Goal: Communication & Community: Participate in discussion

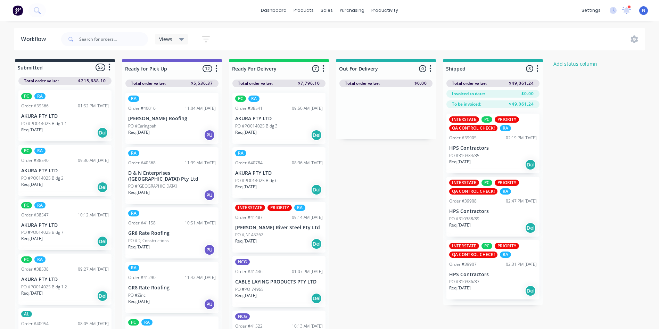
scroll to position [2201, 0]
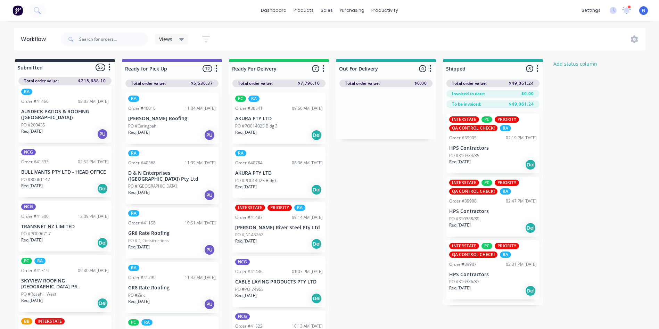
click at [43, 237] on p "Req. [DATE]" at bounding box center [32, 240] width 22 height 6
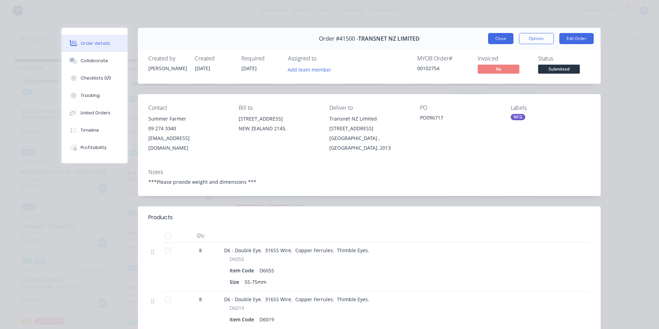
click at [502, 34] on button "Close" at bounding box center [500, 38] width 25 height 11
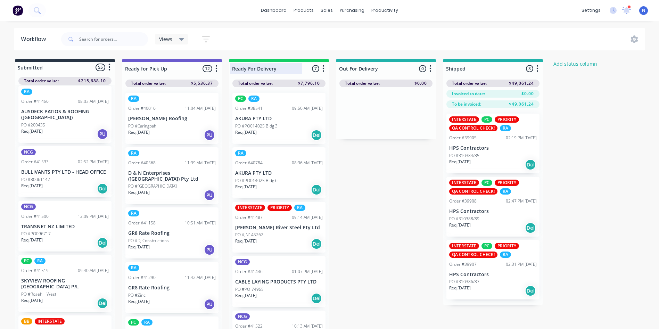
scroll to position [991, 0]
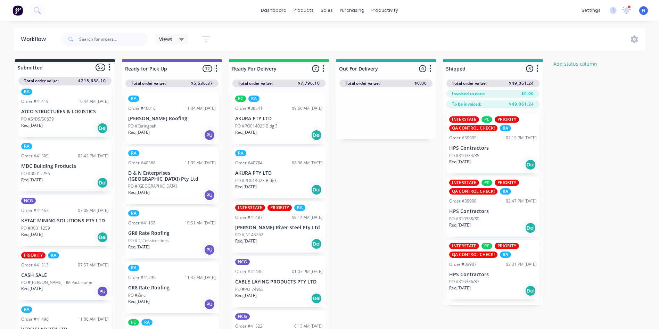
click at [46, 226] on p "PO #00011259" at bounding box center [35, 228] width 29 height 6
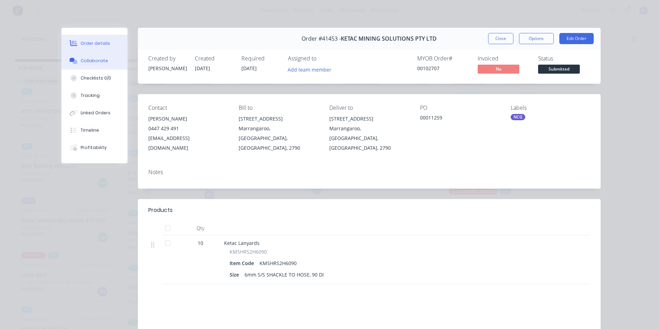
click at [85, 64] on button "Collaborate" at bounding box center [94, 60] width 66 height 17
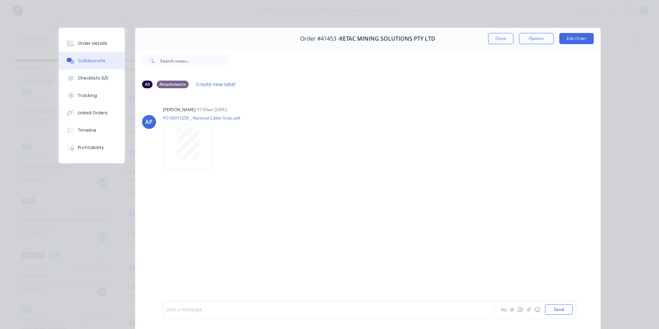
click at [279, 309] on div at bounding box center [319, 309] width 304 height 7
click at [507, 40] on button "Close" at bounding box center [500, 38] width 25 height 11
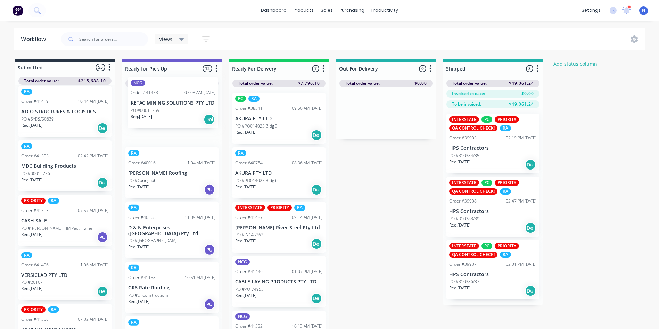
drag, startPoint x: 39, startPoint y: 223, endPoint x: 150, endPoint y: 105, distance: 162.2
click at [150, 105] on div "Submitted 55 Status colour #273444 hex #273444 Save Cancel Summaries Total orde…" at bounding box center [373, 196] width 756 height 274
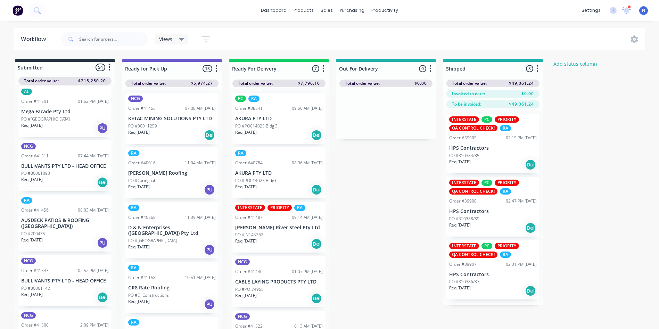
scroll to position [822, 0]
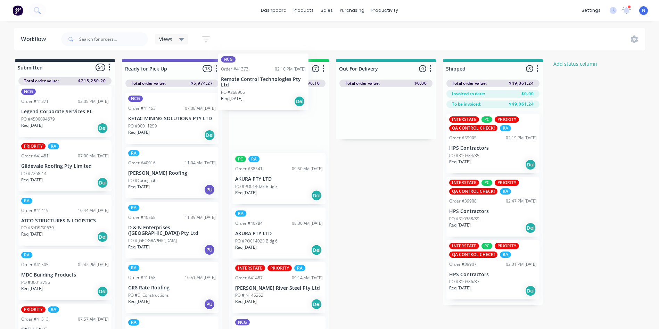
drag, startPoint x: 33, startPoint y: 234, endPoint x: 238, endPoint y: 91, distance: 250.0
click at [238, 91] on div "Submitted 54 Status colour #273444 hex #273444 Save Cancel Summaries Total orde…" at bounding box center [373, 196] width 756 height 274
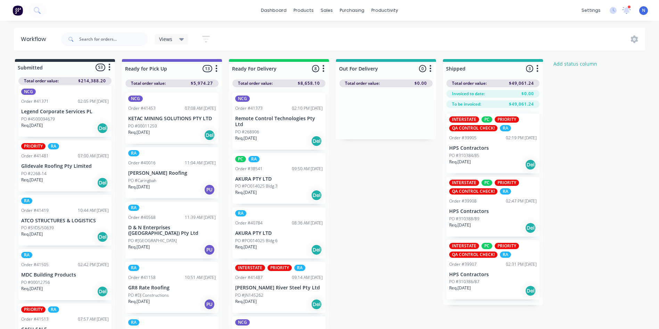
click at [262, 125] on p "Remote Control Technologies Pty Ltd" at bounding box center [279, 122] width 88 height 12
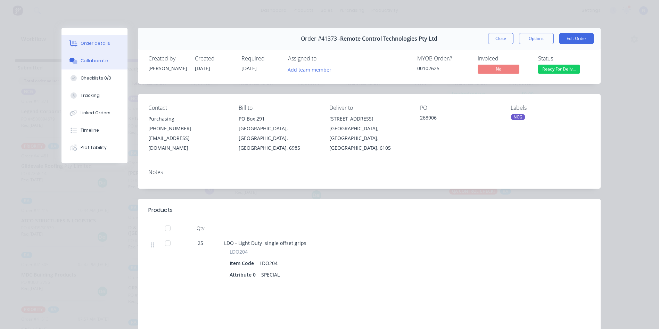
click at [85, 59] on div "Collaborate" at bounding box center [94, 61] width 27 height 6
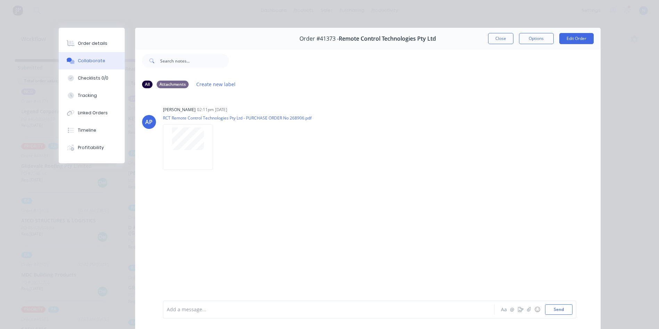
click at [255, 309] on div at bounding box center [319, 309] width 304 height 7
click at [496, 37] on button "Close" at bounding box center [500, 38] width 25 height 11
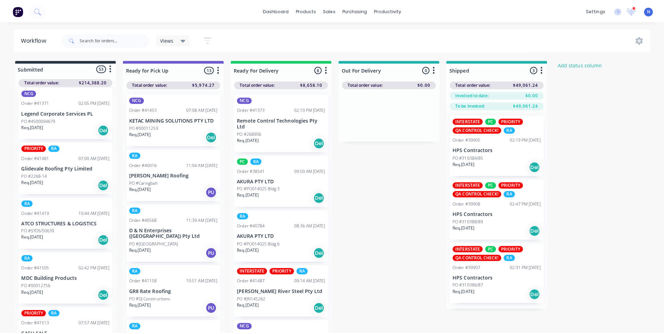
scroll to position [658, 0]
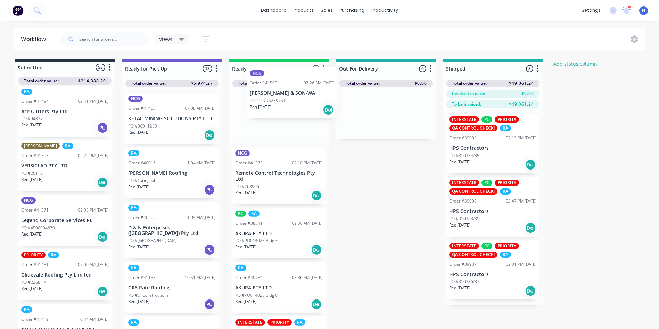
drag, startPoint x: 38, startPoint y: 225, endPoint x: 271, endPoint y: 97, distance: 266.0
click at [271, 97] on div "Submitted 53 Status colour #273444 hex #273444 Save Cancel Summaries Total orde…" at bounding box center [373, 196] width 756 height 274
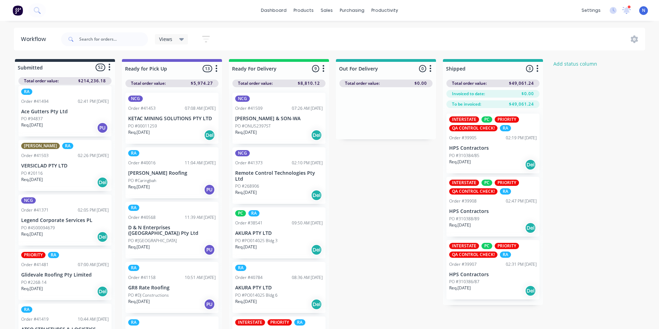
click at [258, 121] on p "[PERSON_NAME] & SON-WA" at bounding box center [279, 119] width 88 height 6
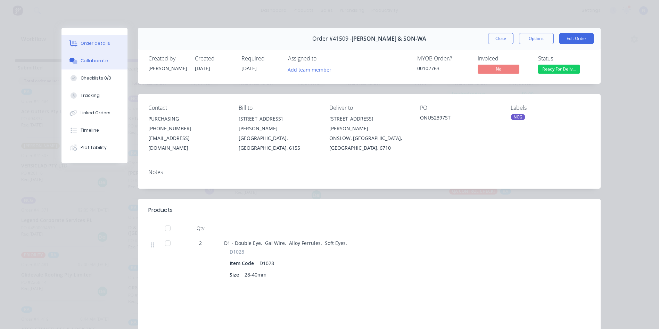
click at [97, 63] on div "Collaborate" at bounding box center [94, 61] width 27 height 6
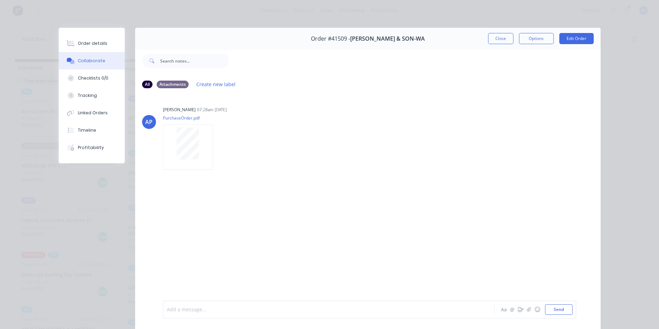
click at [292, 310] on div at bounding box center [319, 309] width 304 height 7
click at [501, 38] on button "Close" at bounding box center [500, 38] width 25 height 11
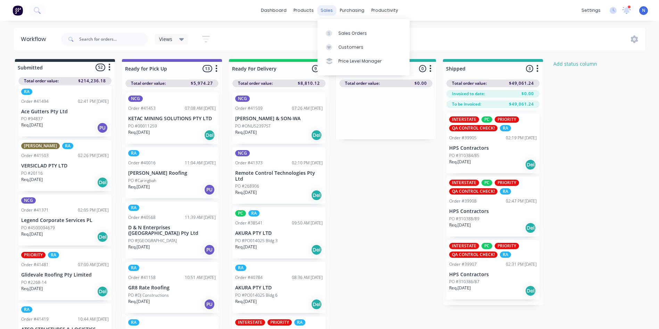
click at [329, 11] on div "sales" at bounding box center [326, 10] width 19 height 10
click at [339, 34] on div "Sales Orders" at bounding box center [352, 33] width 28 height 6
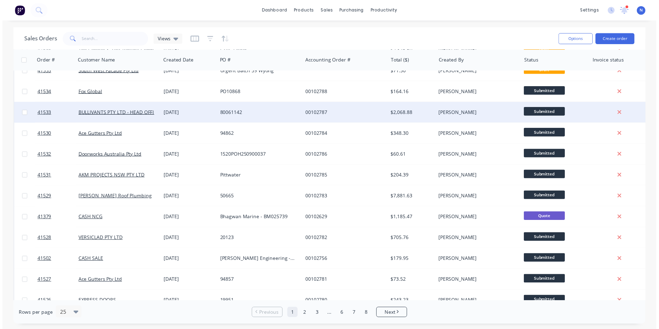
scroll to position [104, 0]
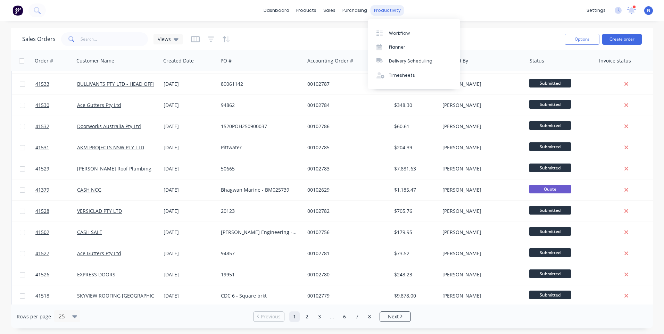
drag, startPoint x: 389, startPoint y: 8, endPoint x: 390, endPoint y: 15, distance: 7.0
click at [389, 8] on div "productivity" at bounding box center [388, 10] width 34 height 10
click at [396, 31] on div "Workflow" at bounding box center [399, 33] width 21 height 6
